Goal: Find specific page/section

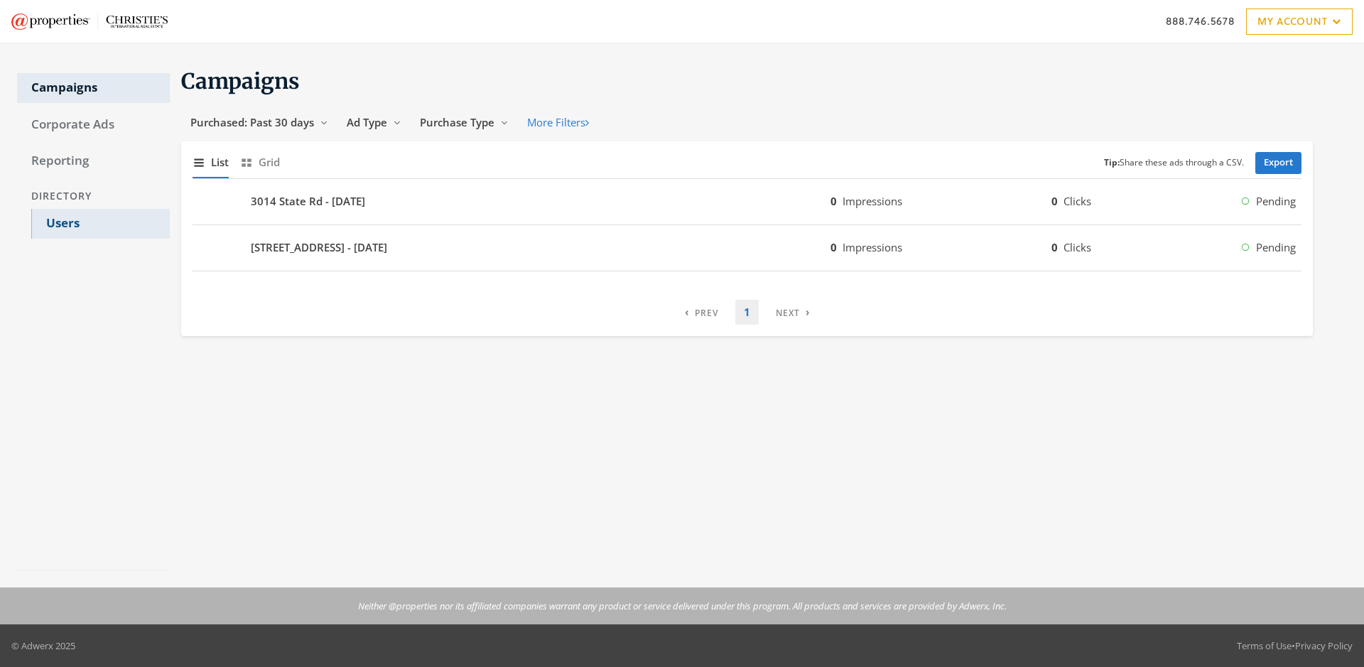
click at [100, 224] on link "Users" at bounding box center [100, 224] width 139 height 30
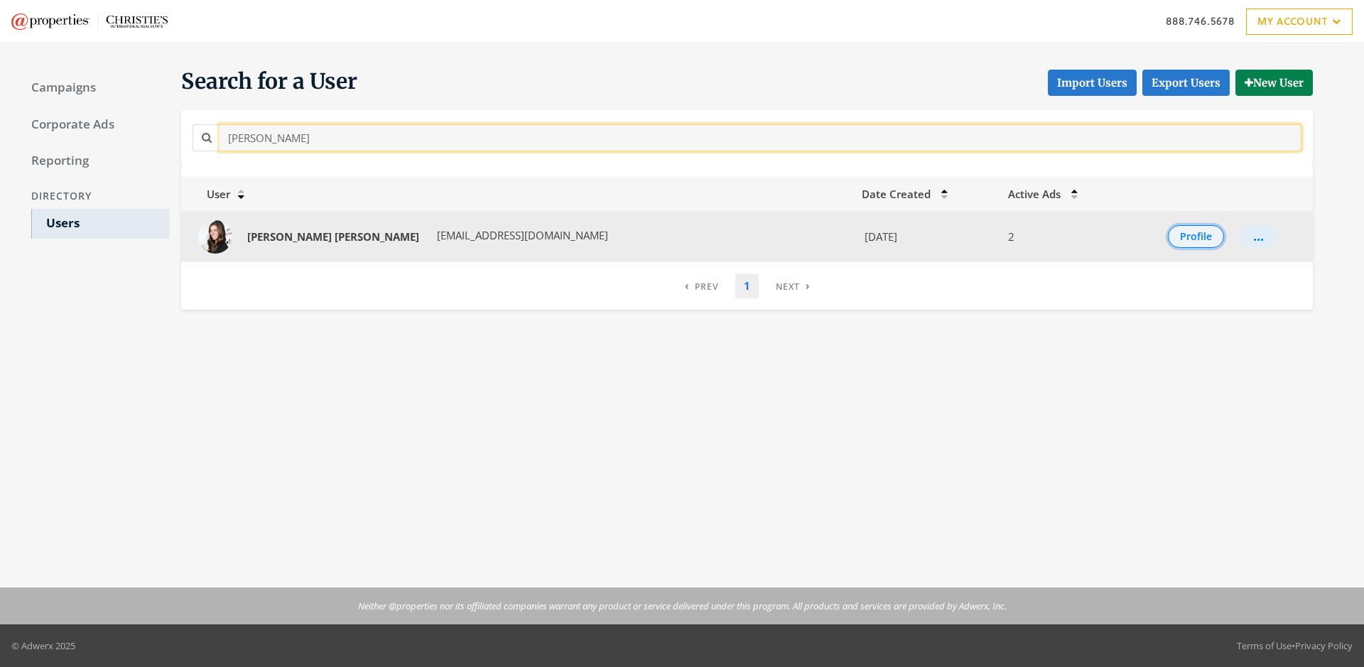
type input "[PERSON_NAME]"
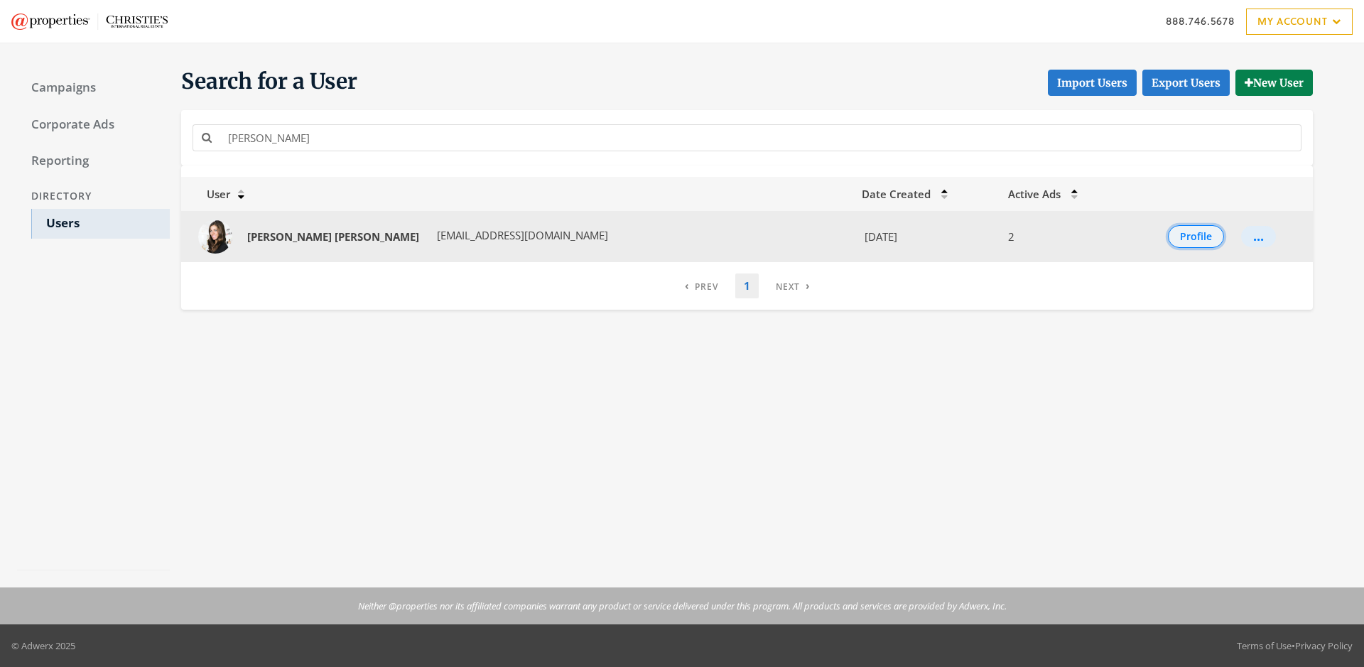
click at [1181, 237] on button "Profile" at bounding box center [1196, 236] width 56 height 23
